Goal: Task Accomplishment & Management: Manage account settings

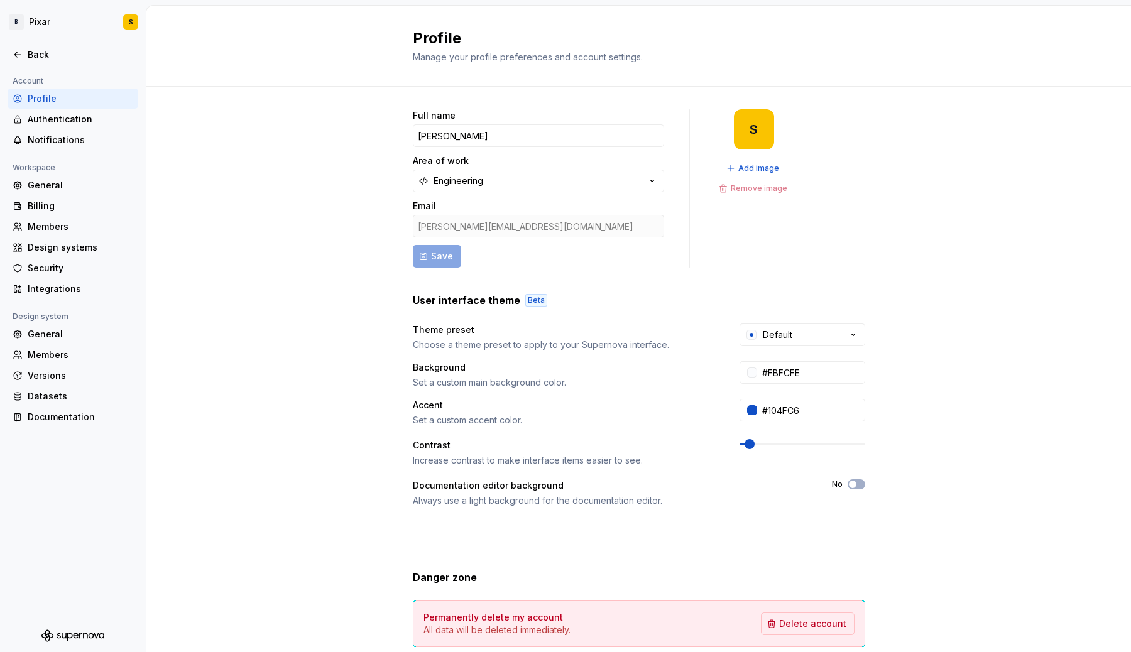
click at [254, 133] on div "Full name Sylvain Area of work Engineering Email sylvain.alexandre@blablacar.co…" at bounding box center [638, 403] width 984 height 633
click at [16, 25] on html "B Pixar S Back Account Profile Authentication Notifications Workspace General B…" at bounding box center [565, 326] width 1131 height 652
click at [289, 163] on html "B Pixar S Back Account Profile Authentication Notifications Workspace General B…" at bounding box center [565, 326] width 1131 height 652
click at [18, 57] on icon at bounding box center [18, 55] width 10 height 10
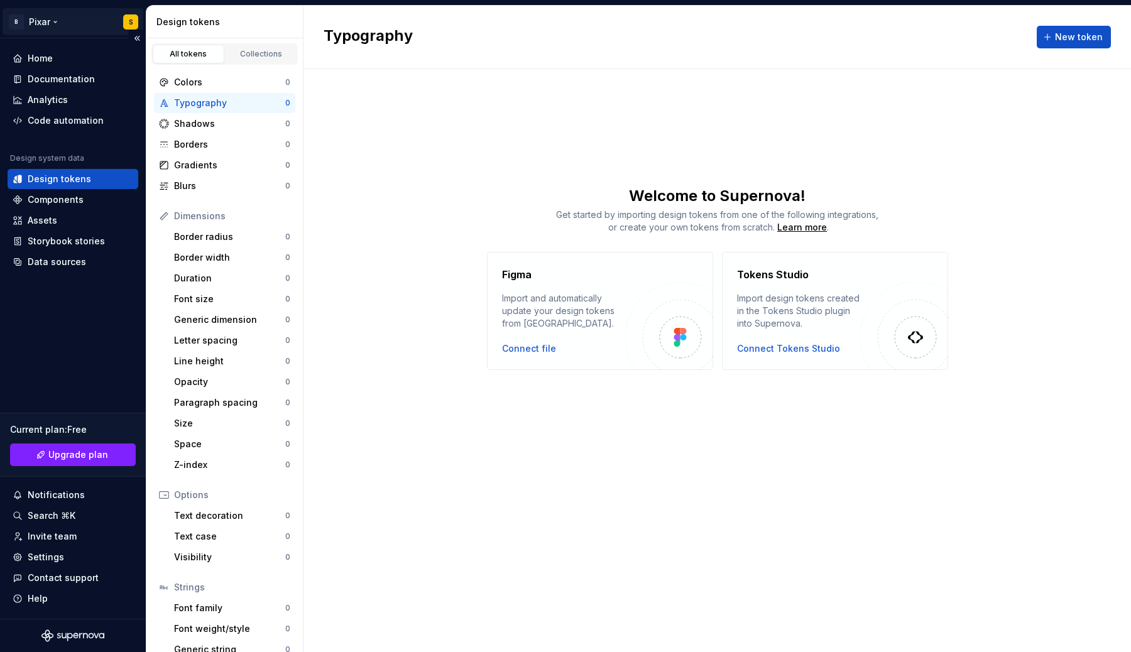
click at [52, 21] on html "B Pixar S Home Documentation Analytics Code automation Design system data Desig…" at bounding box center [565, 326] width 1131 height 652
click at [399, 227] on html "B Pixar S Home Documentation Analytics Code automation Design system data Desig…" at bounding box center [565, 326] width 1131 height 652
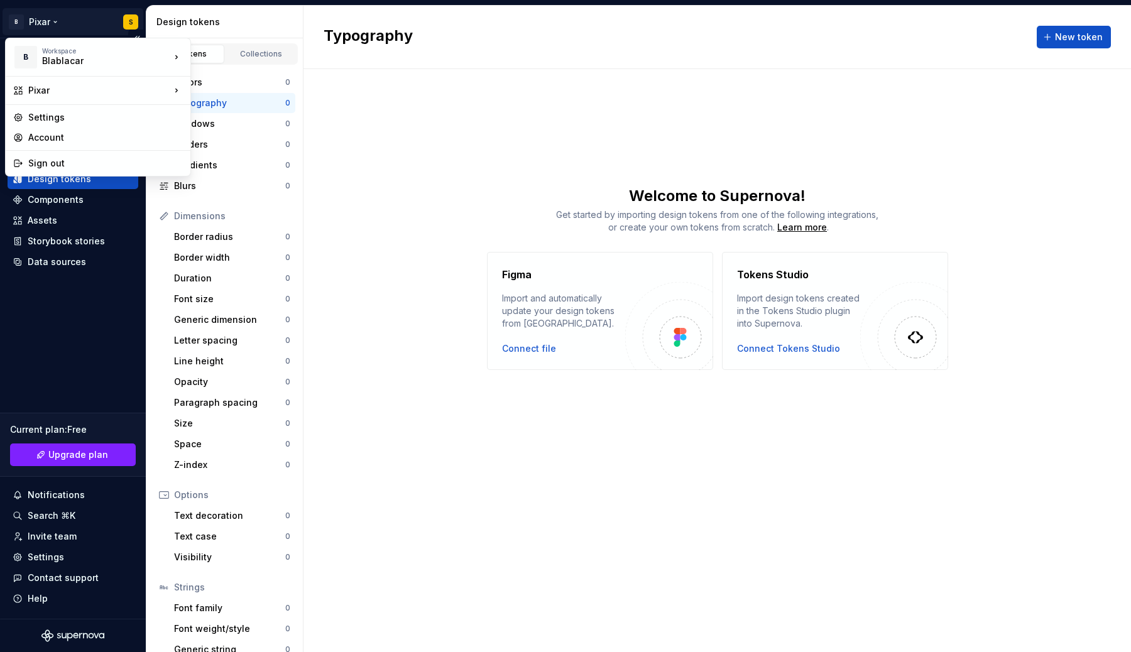
click at [48, 21] on html "B Pixar S Home Documentation Analytics Code automation Design system data Desig…" at bounding box center [565, 326] width 1131 height 652
click at [131, 23] on html "B Pixar S Home Documentation Analytics Code automation Design system data Desig…" at bounding box center [565, 326] width 1131 height 652
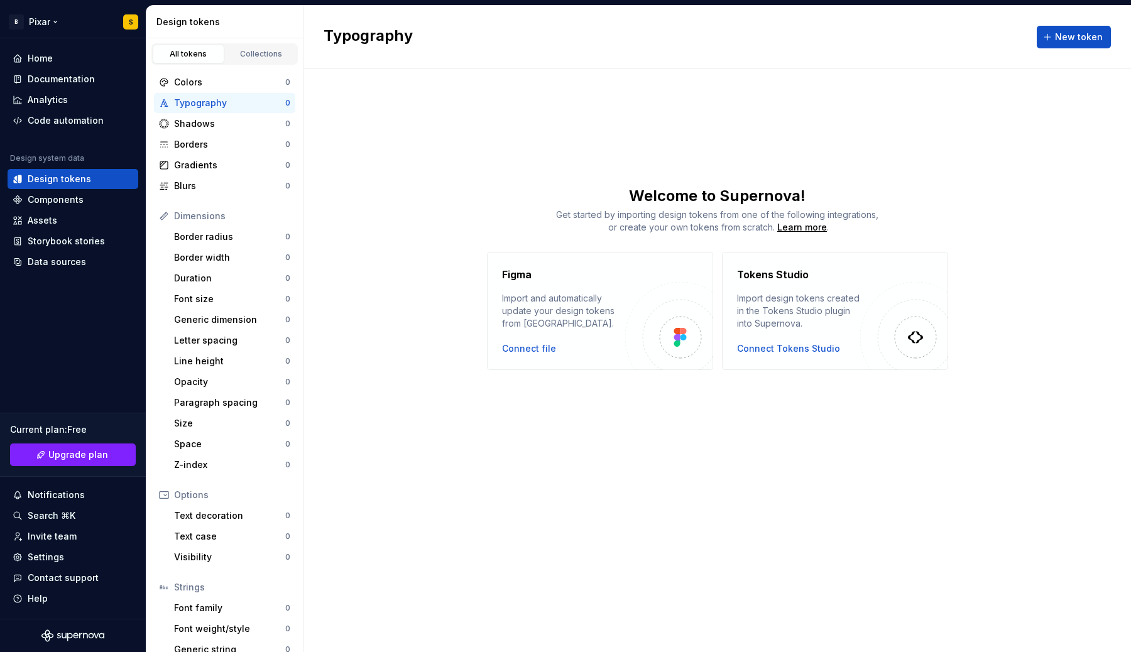
click at [131, 23] on html "B Pixar S Home Documentation Analytics Code automation Design system data Desig…" at bounding box center [565, 326] width 1131 height 652
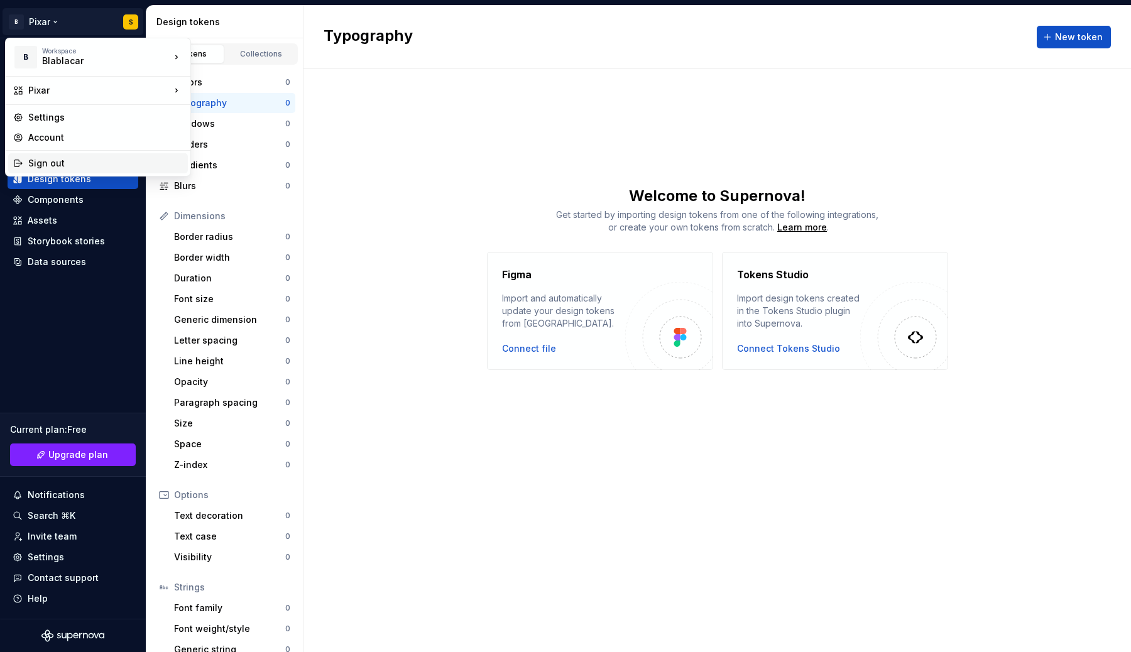
click at [51, 161] on div "Sign out" at bounding box center [105, 163] width 155 height 13
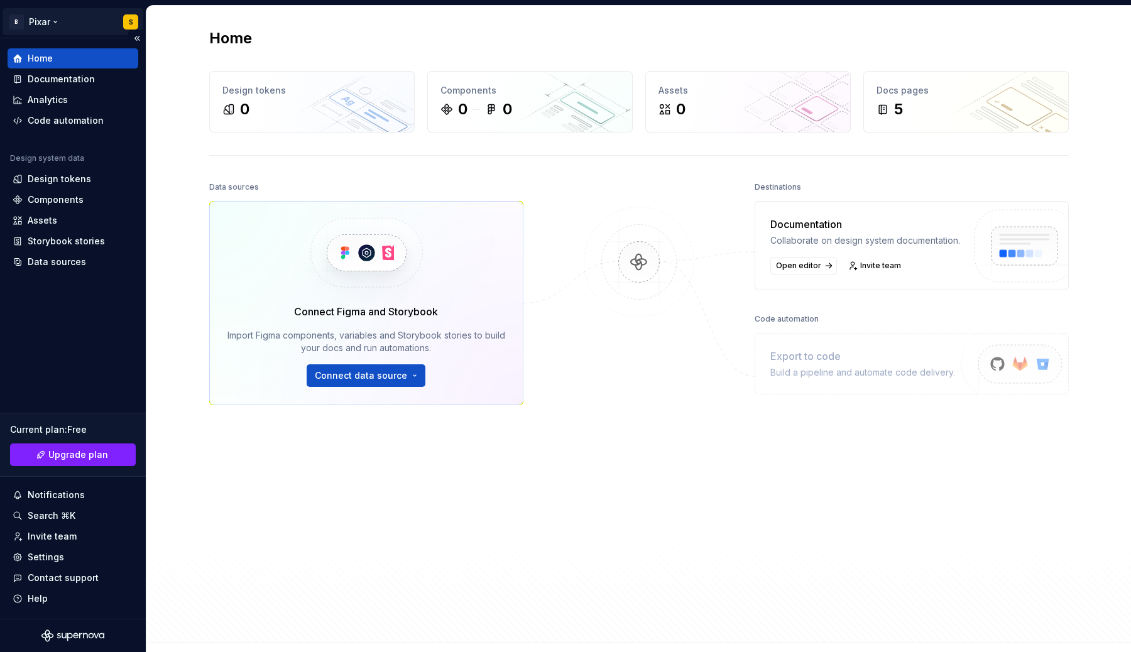
click at [43, 26] on html "B Pixar S Home Documentation Analytics Code automation Design system data Desig…" at bounding box center [565, 326] width 1131 height 652
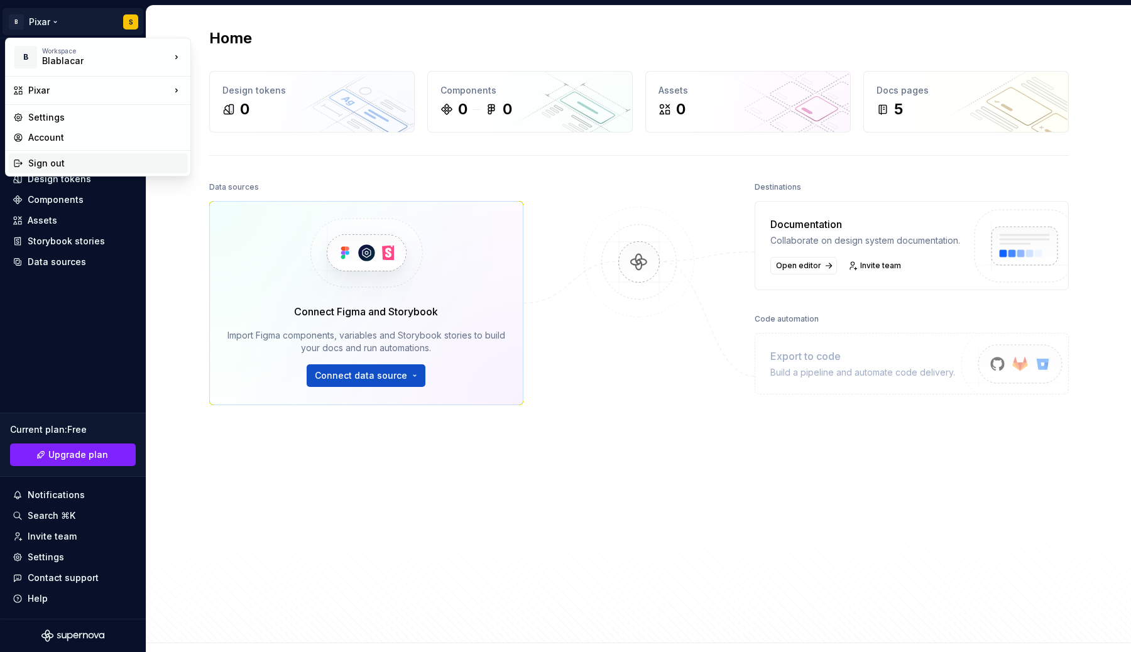
click at [40, 163] on div "Sign out" at bounding box center [105, 163] width 155 height 13
